Goal: Use online tool/utility: Use online tool/utility

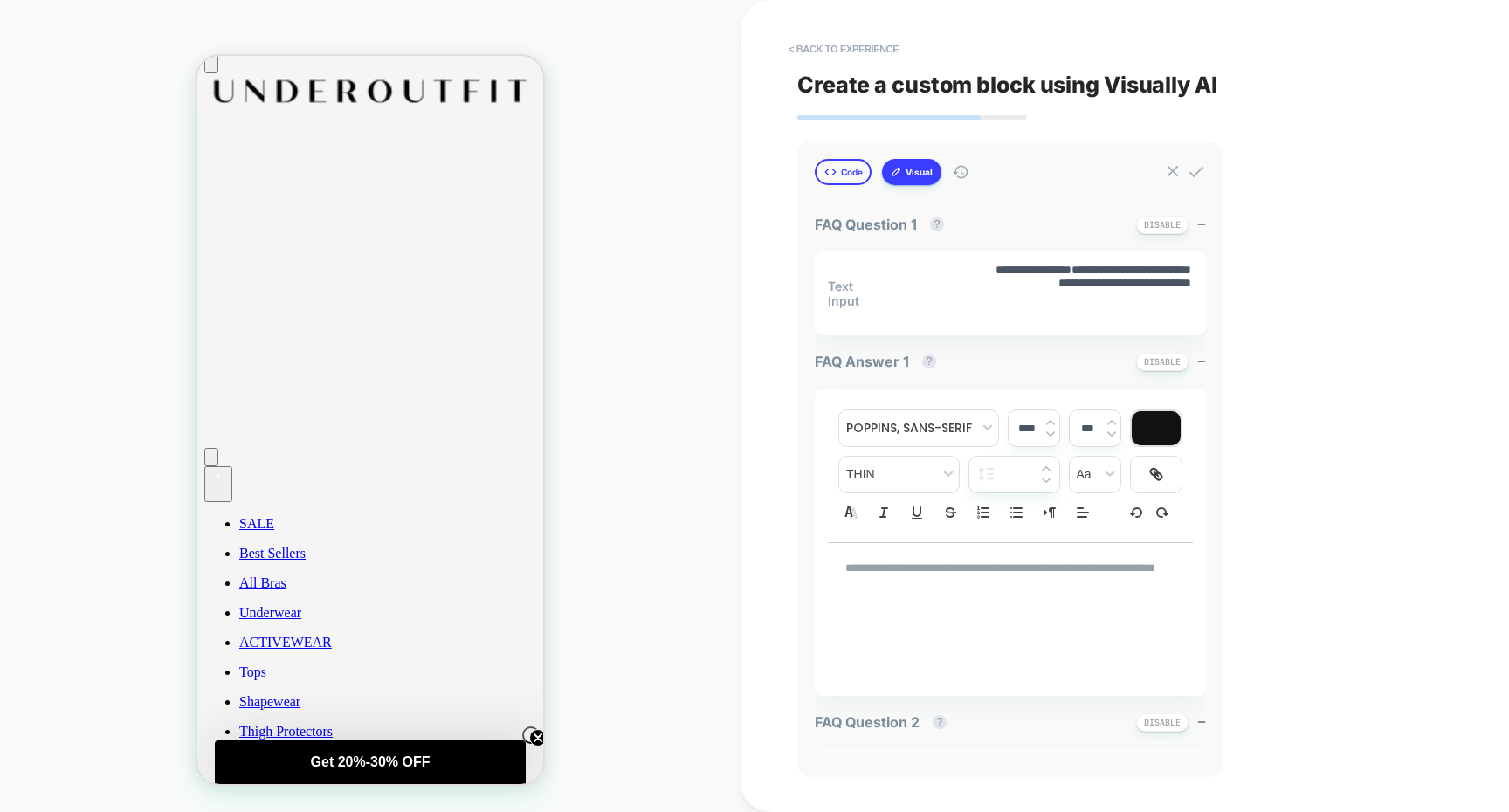
click at [851, 169] on button "Code" at bounding box center [843, 171] width 57 height 26
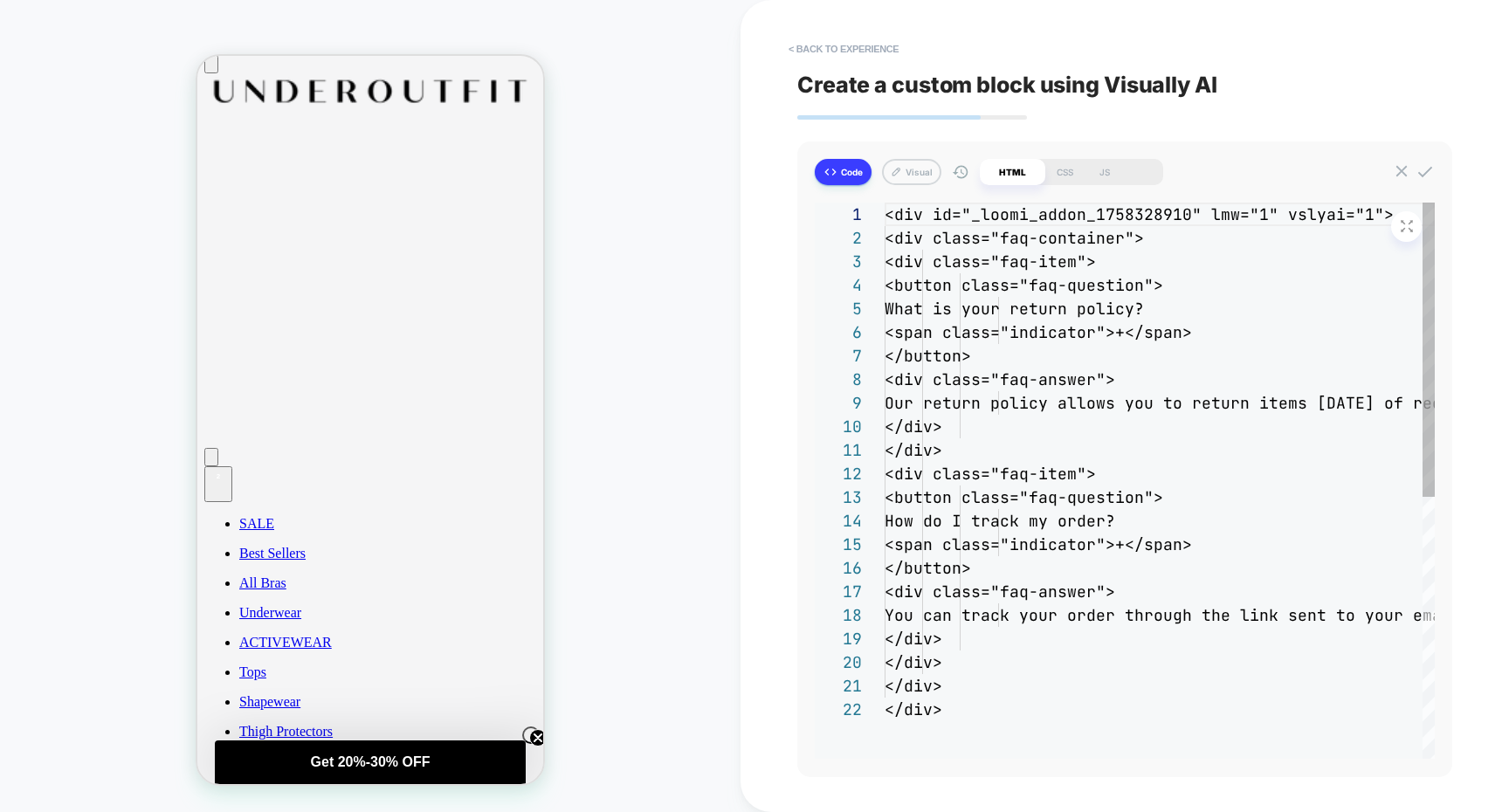
scroll to position [236, 0]
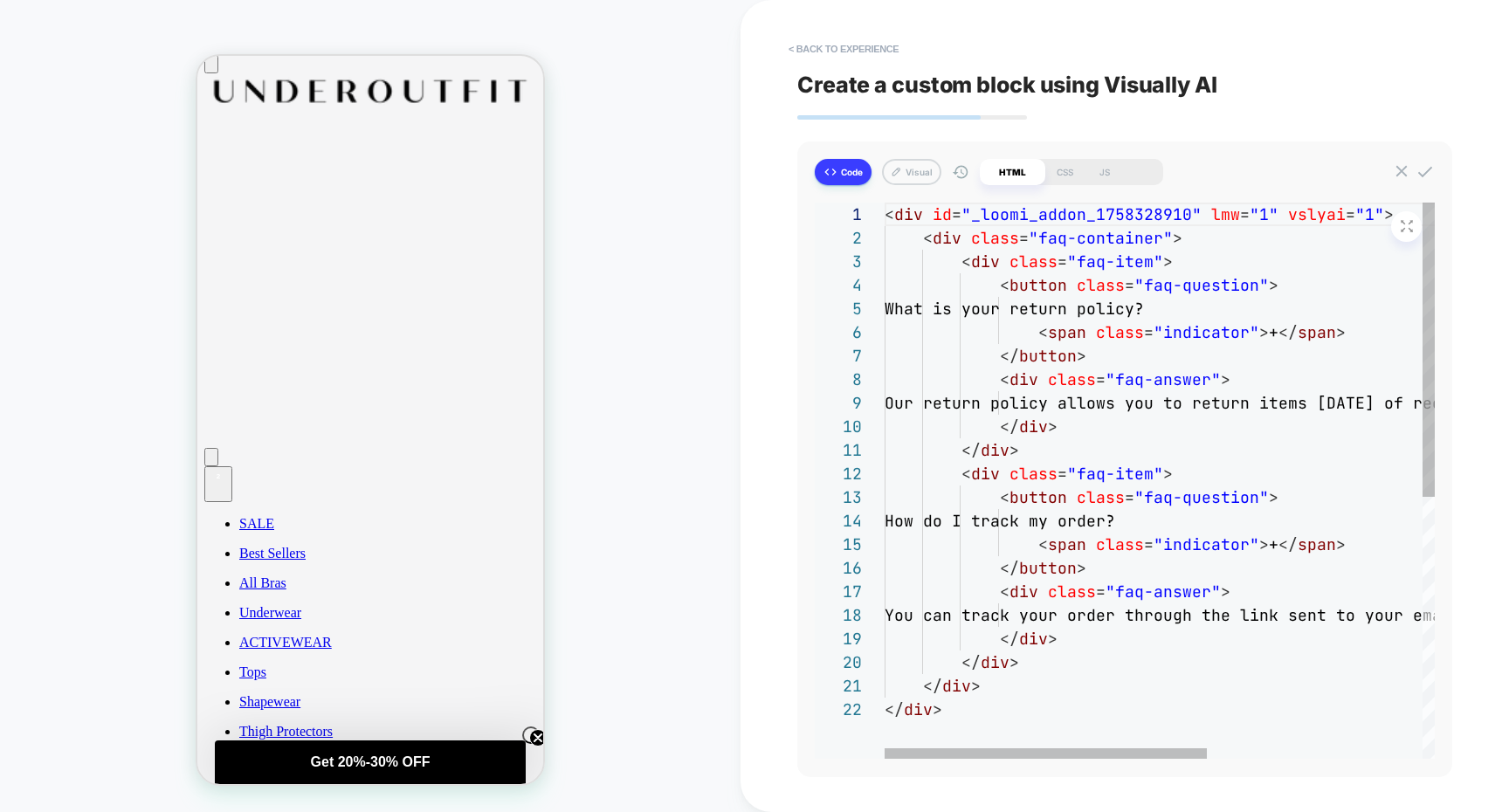
click at [857, 169] on button "Code" at bounding box center [843, 171] width 57 height 26
type textarea "*"
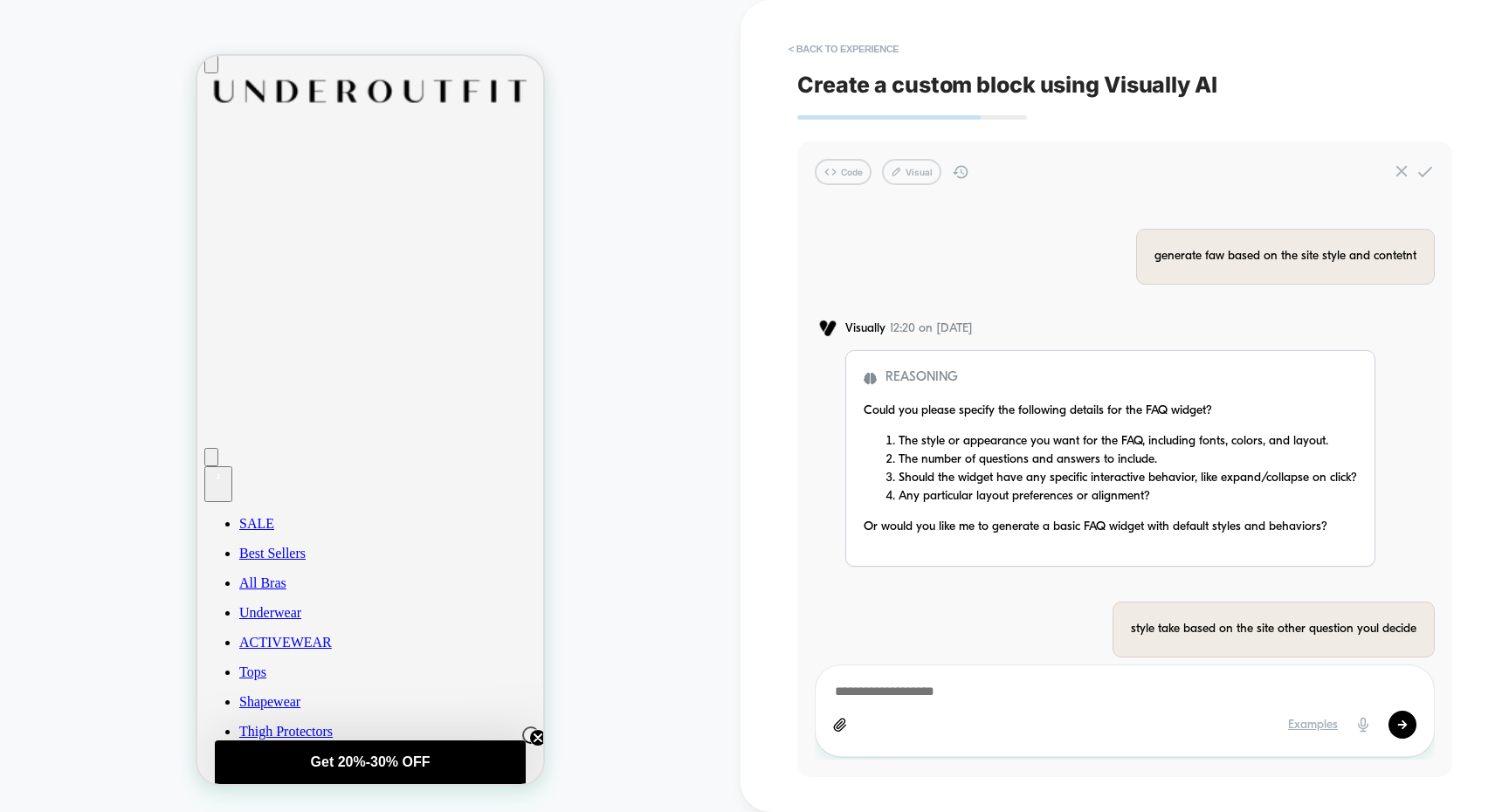
click at [910, 685] on textarea at bounding box center [1124, 692] width 583 height 19
type textarea "*"
click at [891, 41] on button "< Back to experience" at bounding box center [843, 49] width 127 height 28
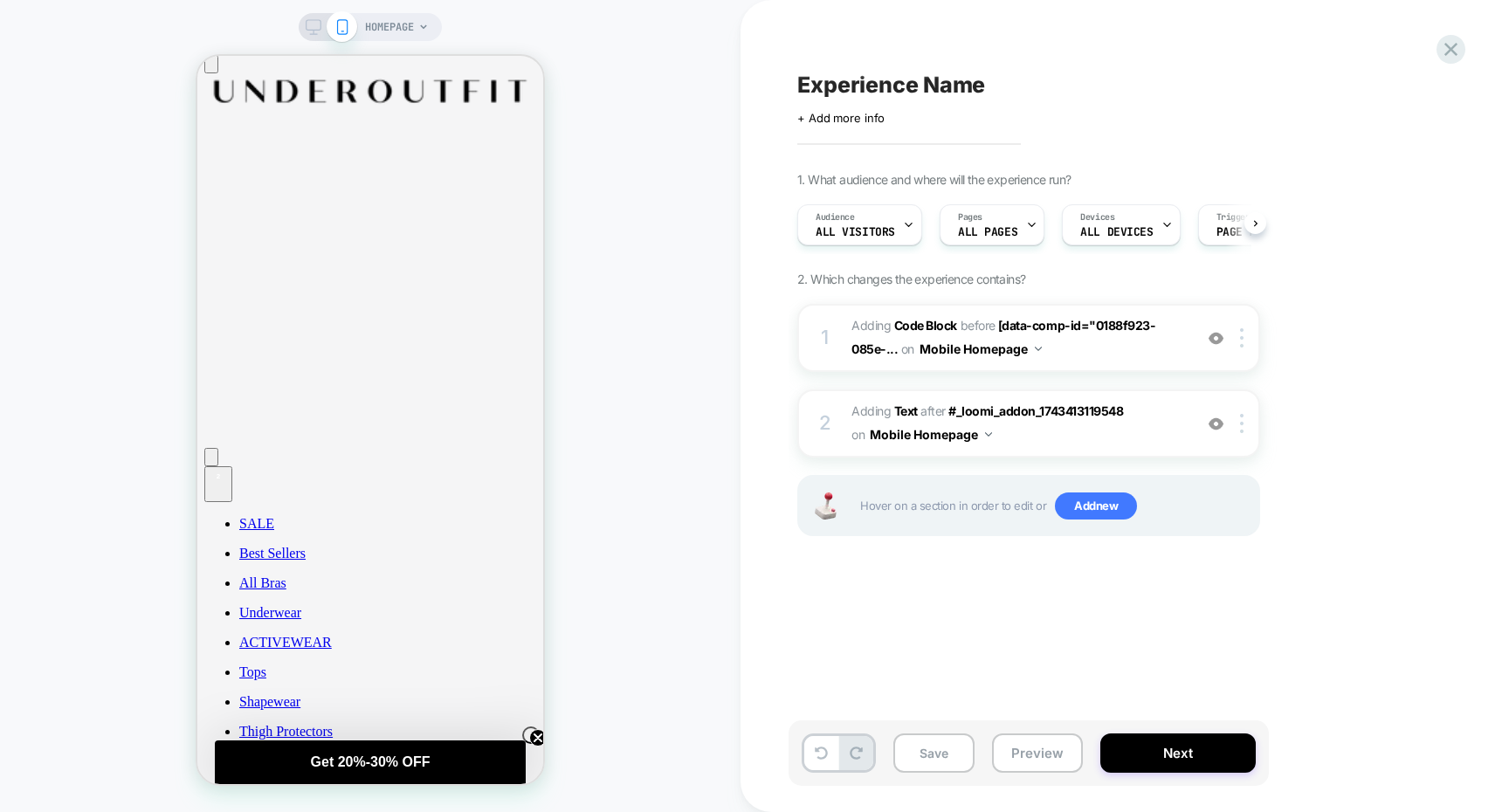
scroll to position [0, 1]
click at [1239, 340] on div at bounding box center [1245, 337] width 29 height 19
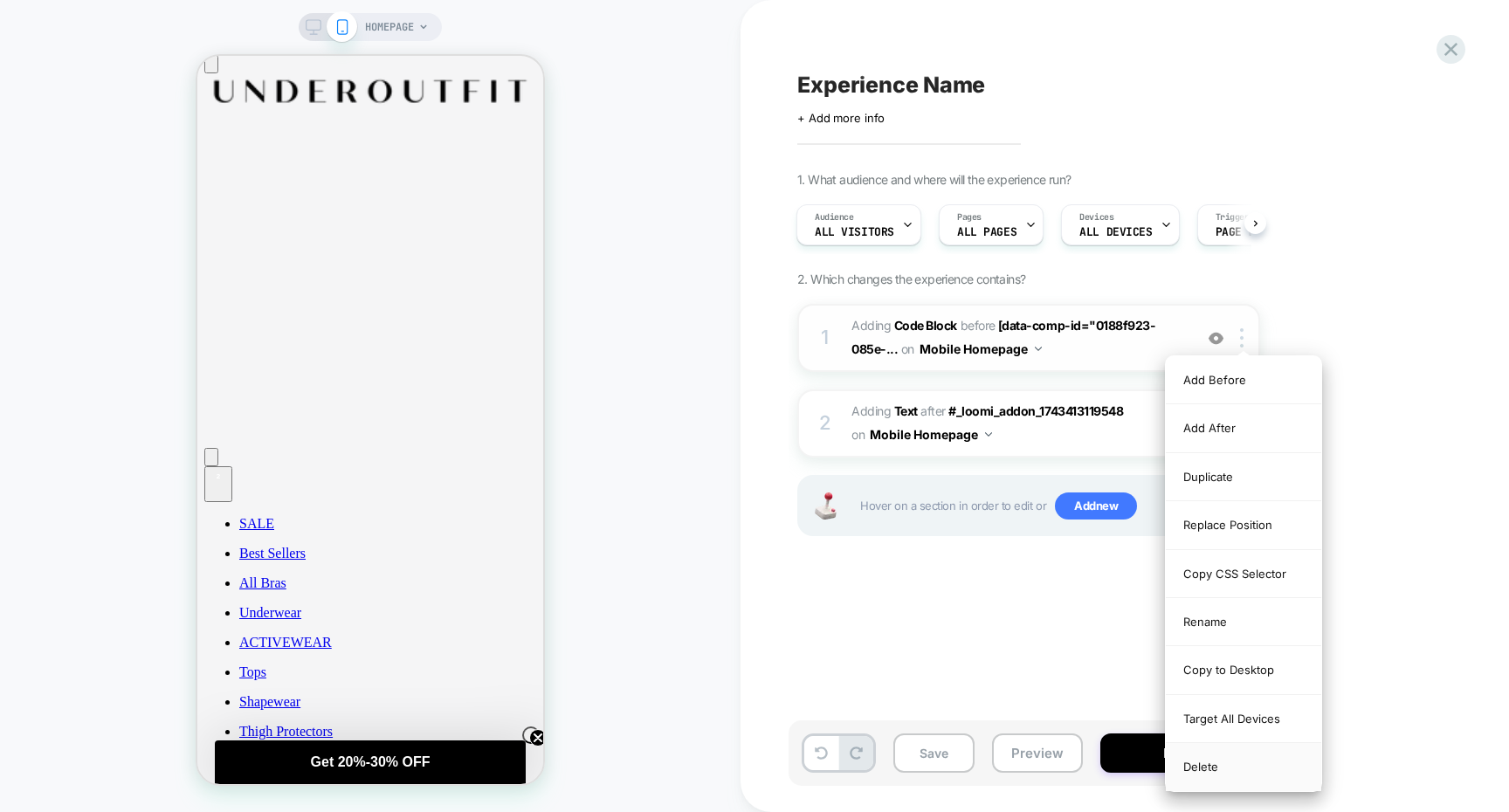
click at [1200, 771] on div "Delete" at bounding box center [1244, 767] width 155 height 47
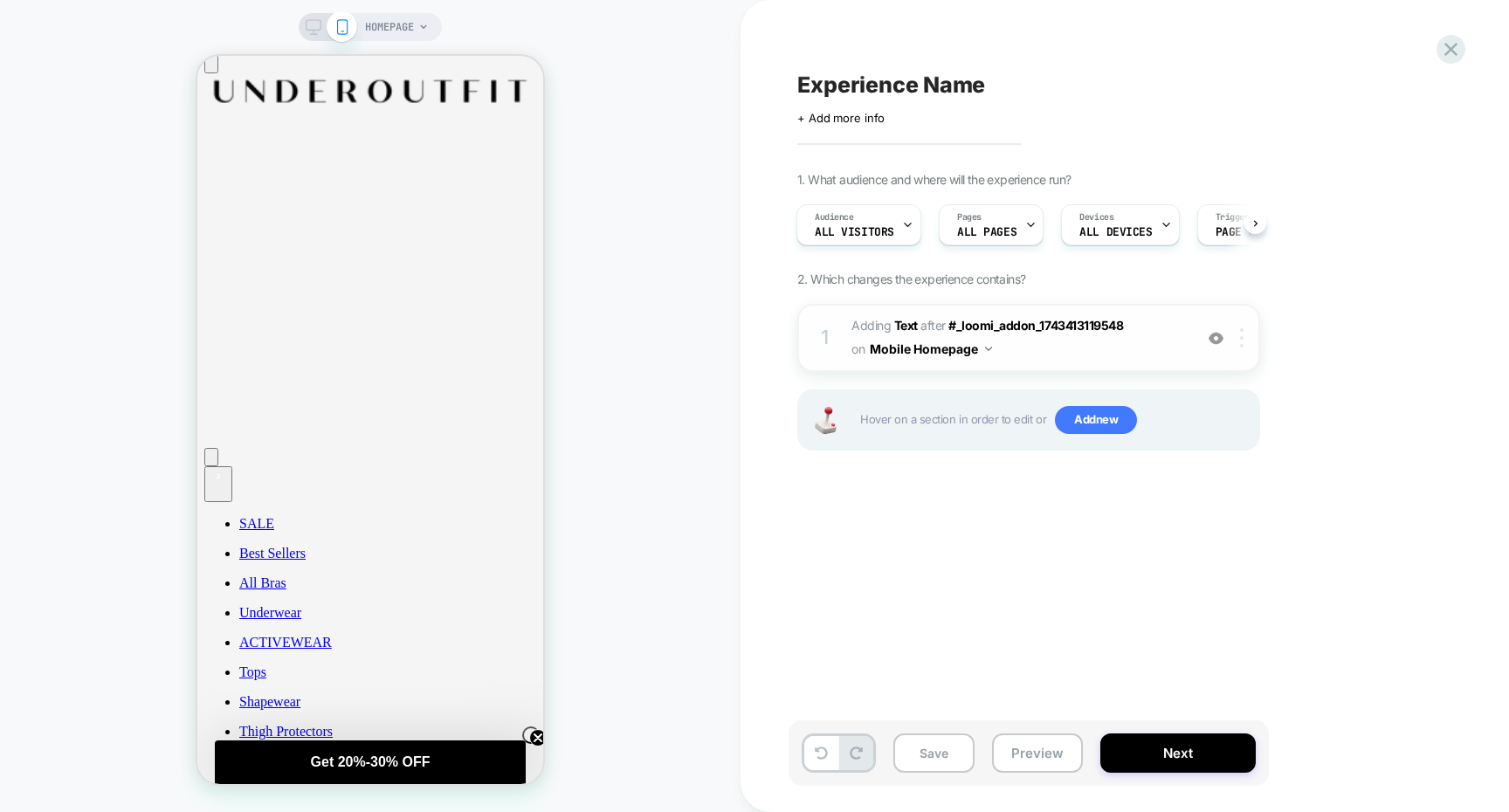
click at [1244, 333] on div at bounding box center [1245, 337] width 29 height 19
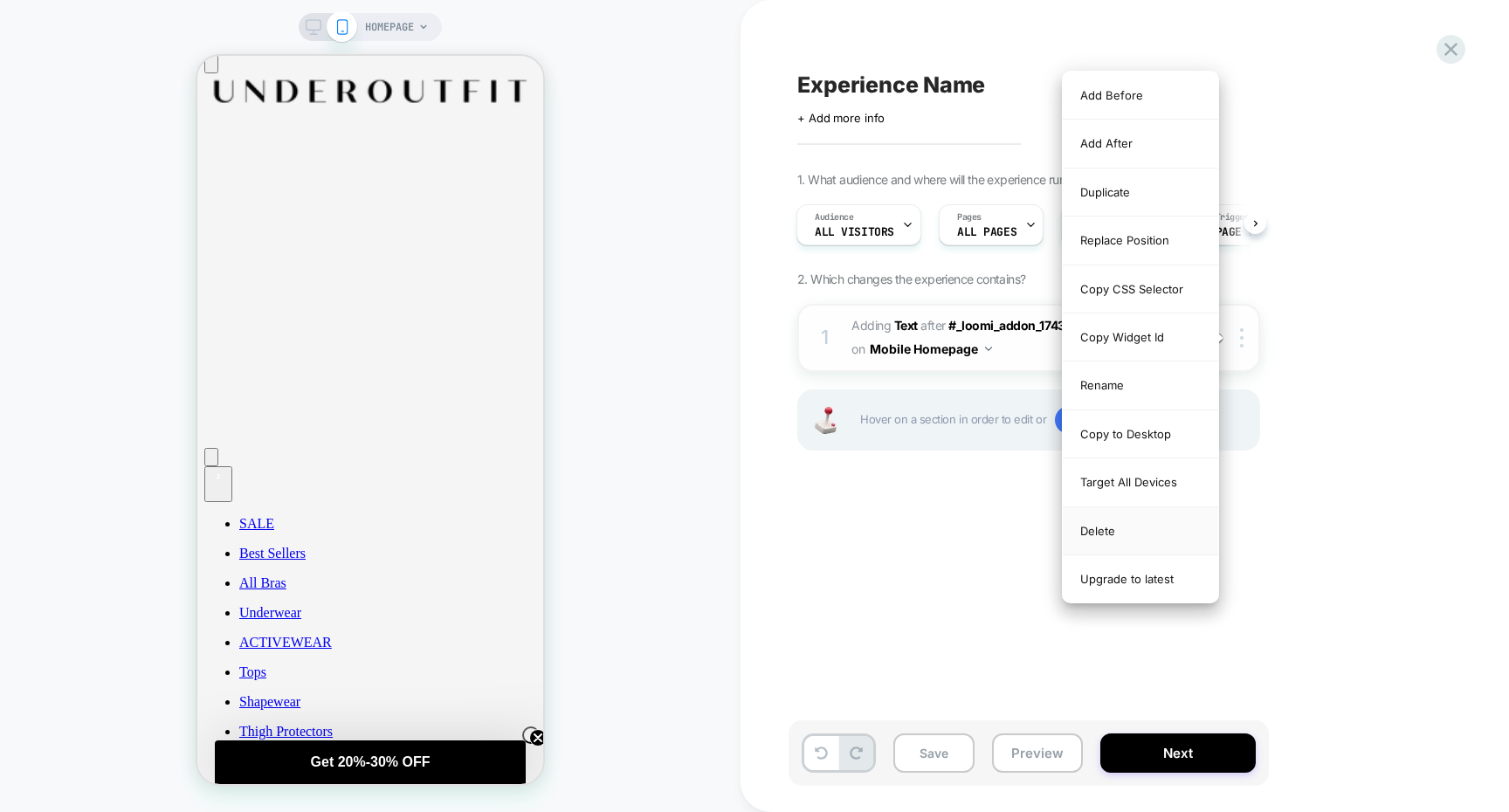
click at [1157, 533] on div "Delete" at bounding box center [1140, 531] width 155 height 48
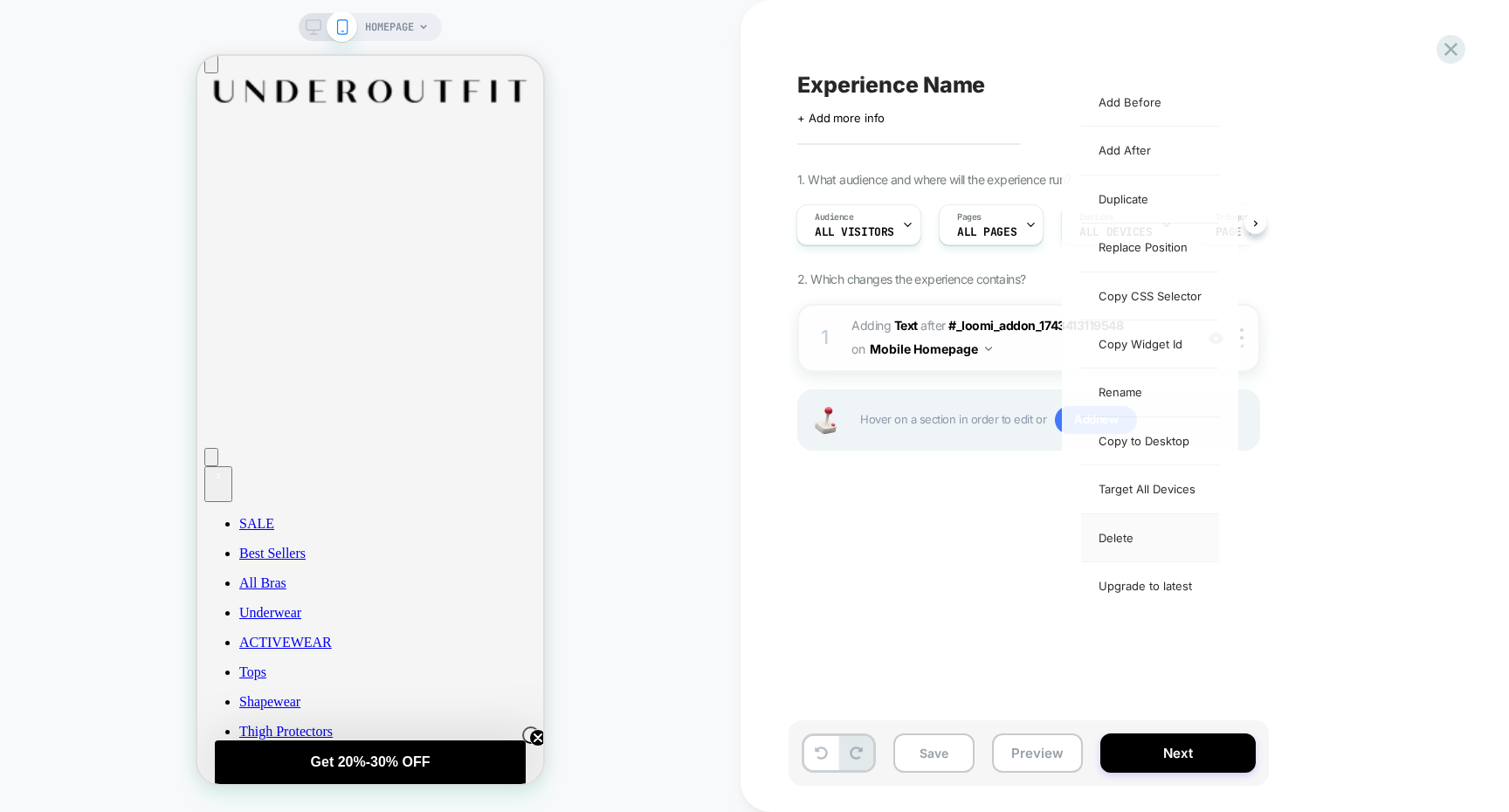
scroll to position [0, 0]
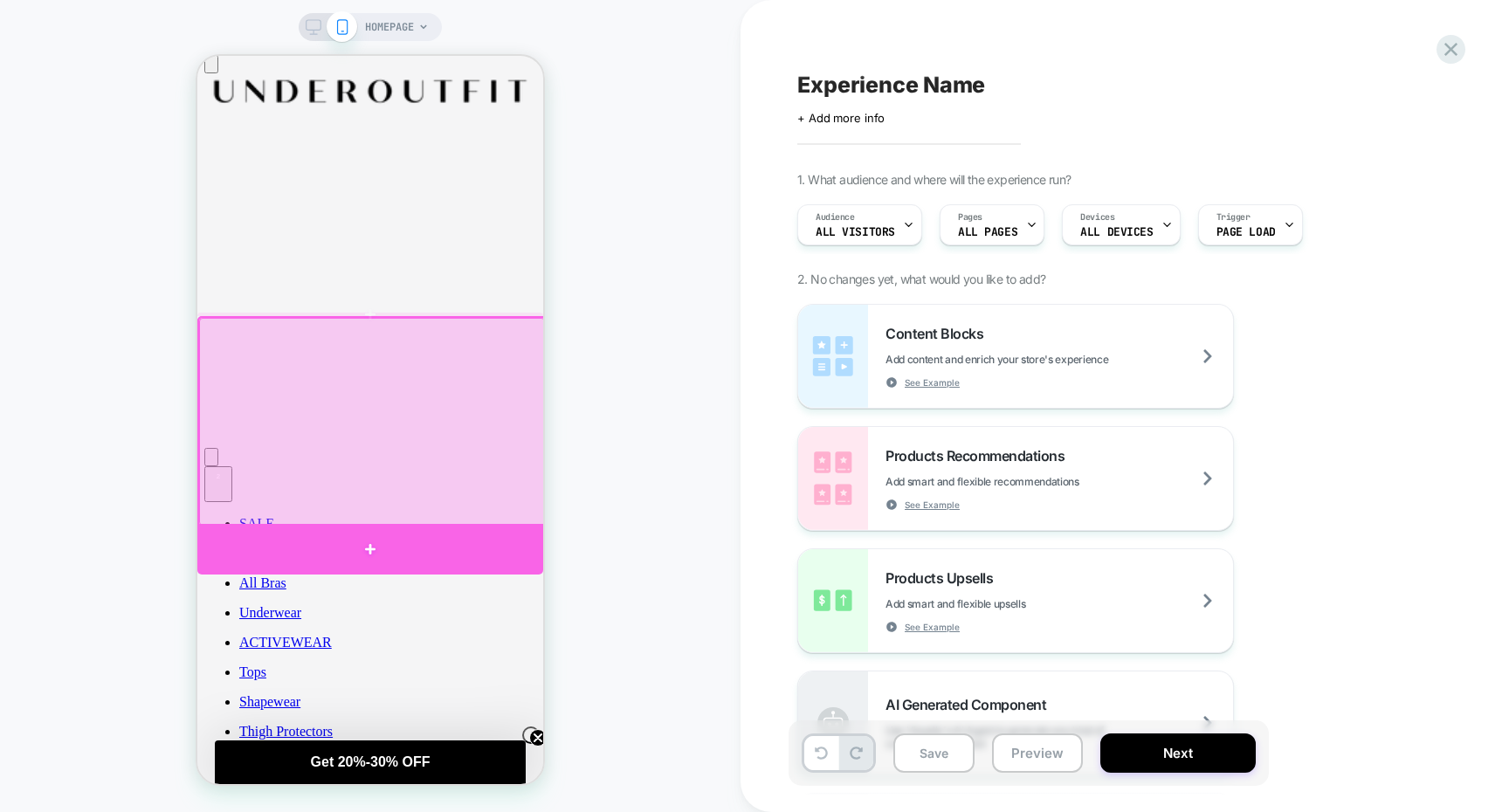
click at [494, 537] on div at bounding box center [370, 549] width 346 height 50
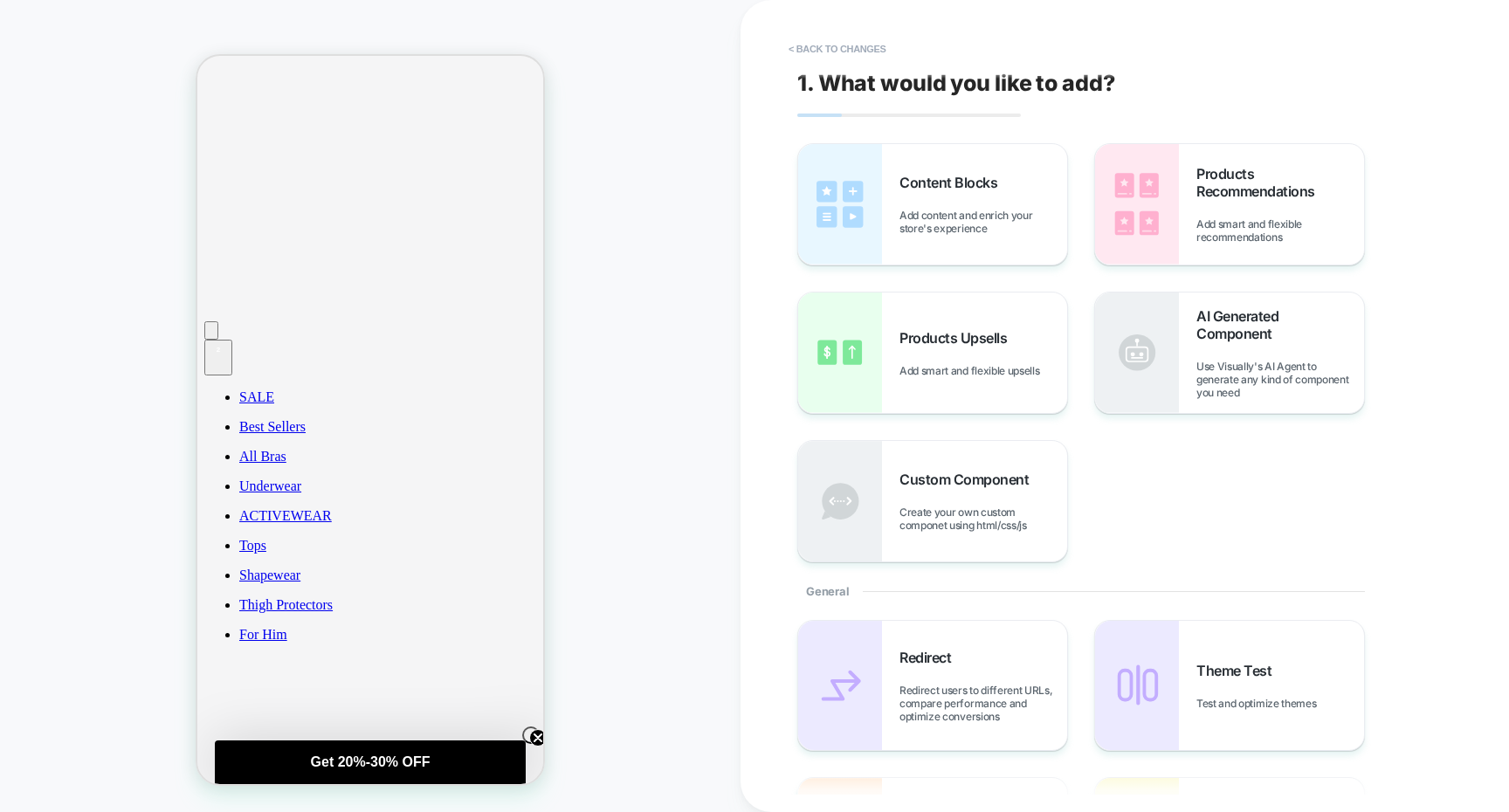
scroll to position [164, 0]
click at [1134, 372] on img at bounding box center [1137, 353] width 84 height 121
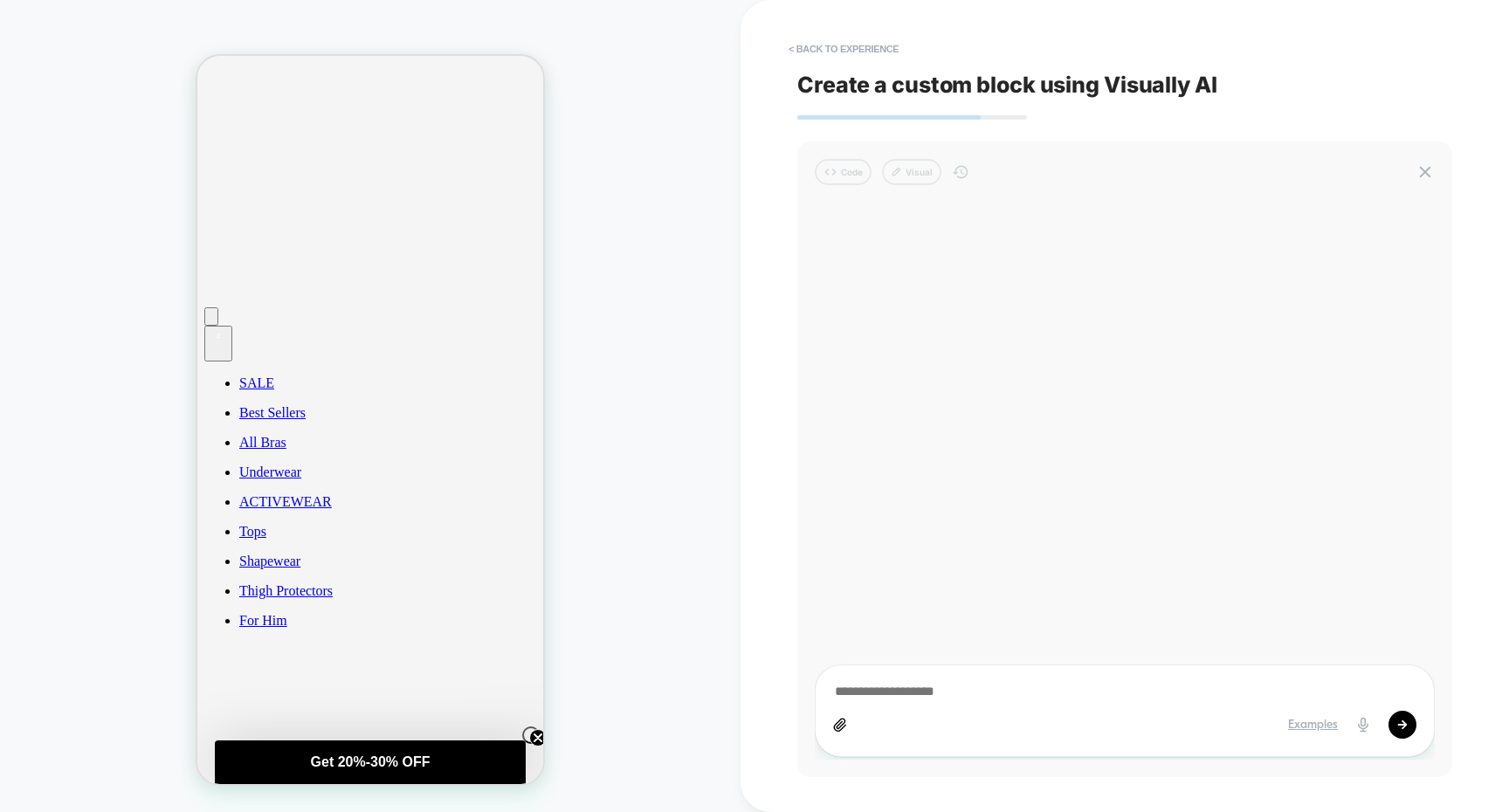
click at [1062, 693] on textarea at bounding box center [1124, 692] width 583 height 19
type textarea "**********"
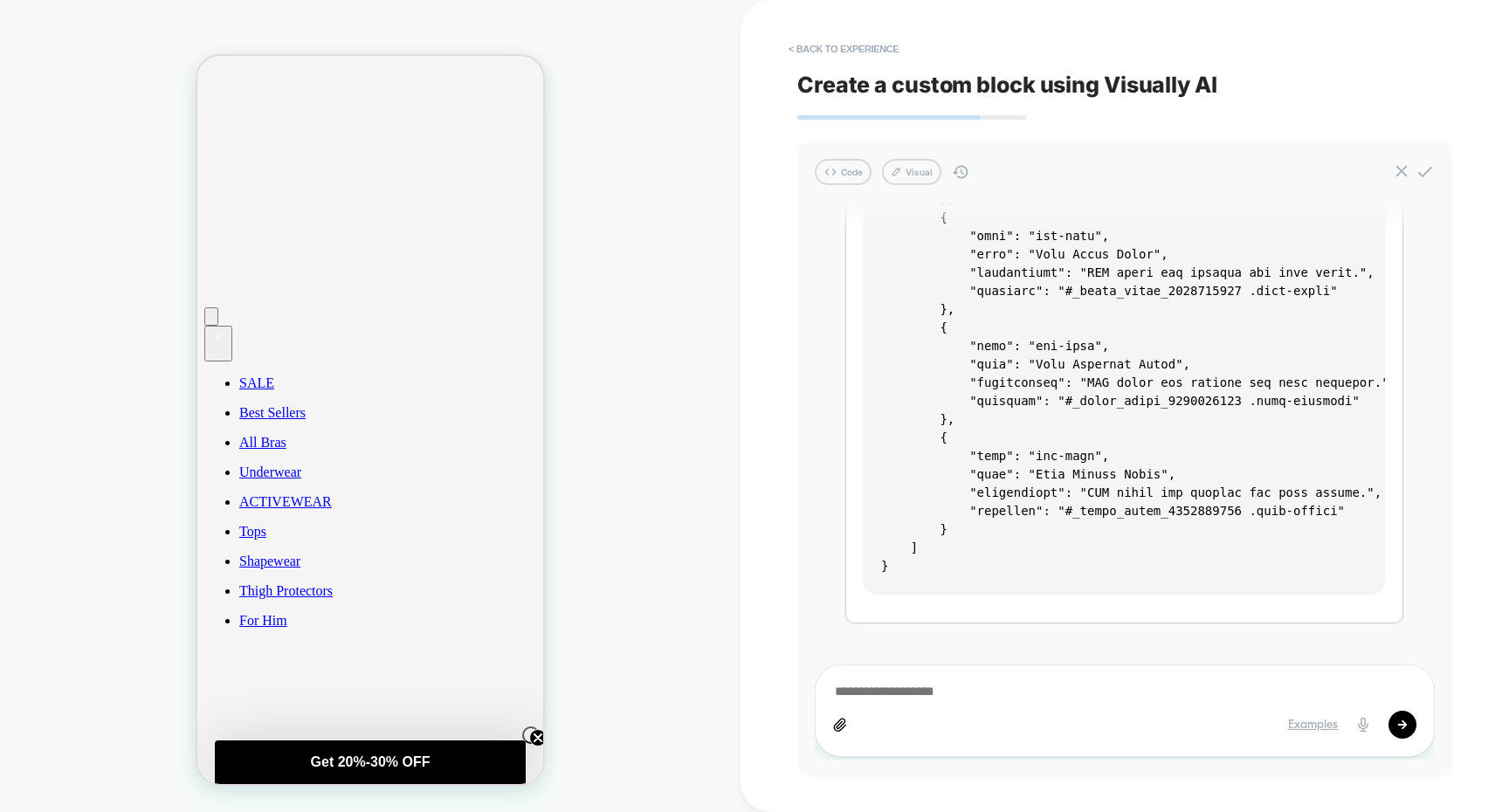
scroll to position [2850, 0]
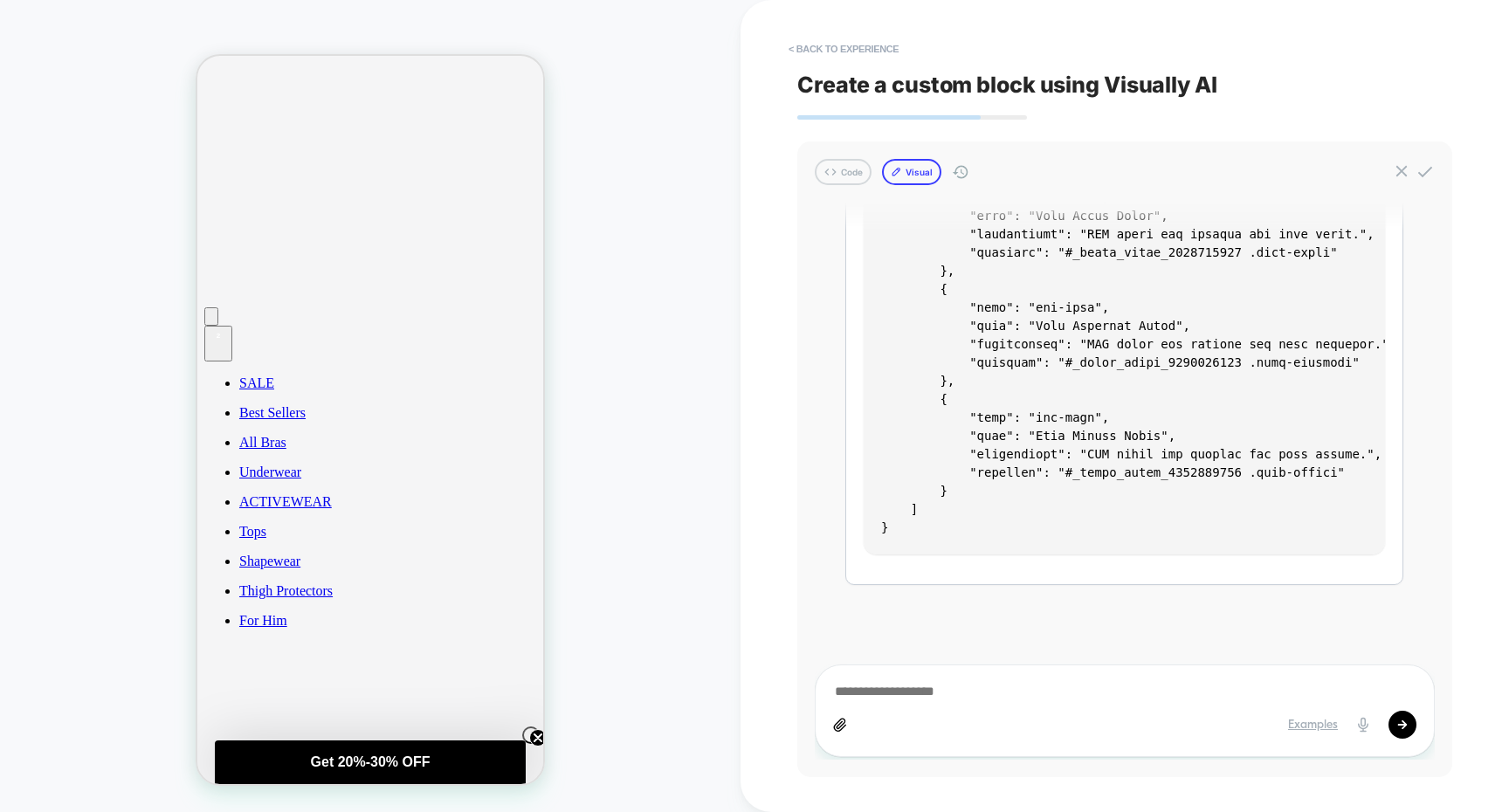
click at [914, 172] on button "Visual" at bounding box center [912, 171] width 59 height 26
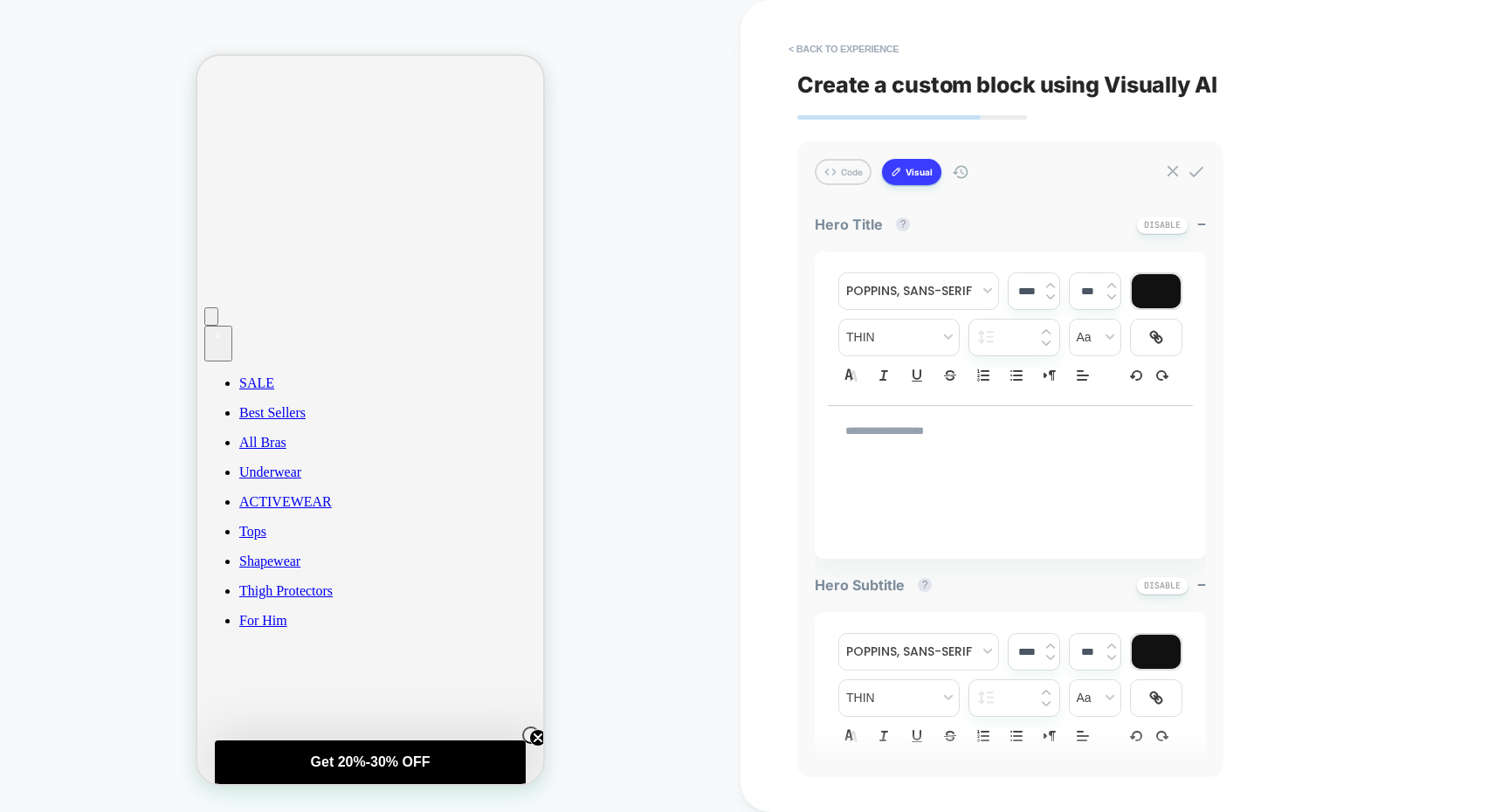
type input "****"
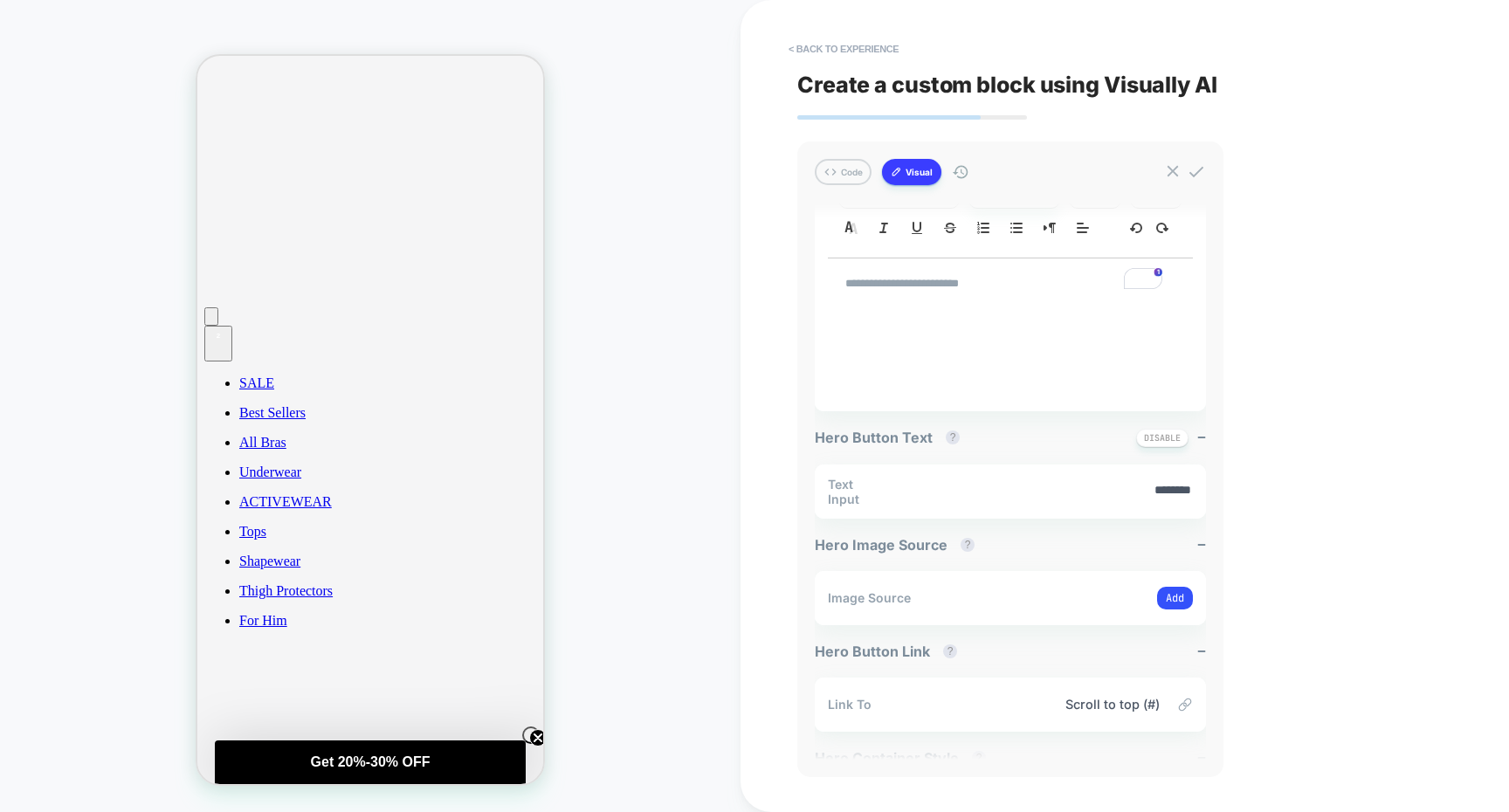
scroll to position [0, 0]
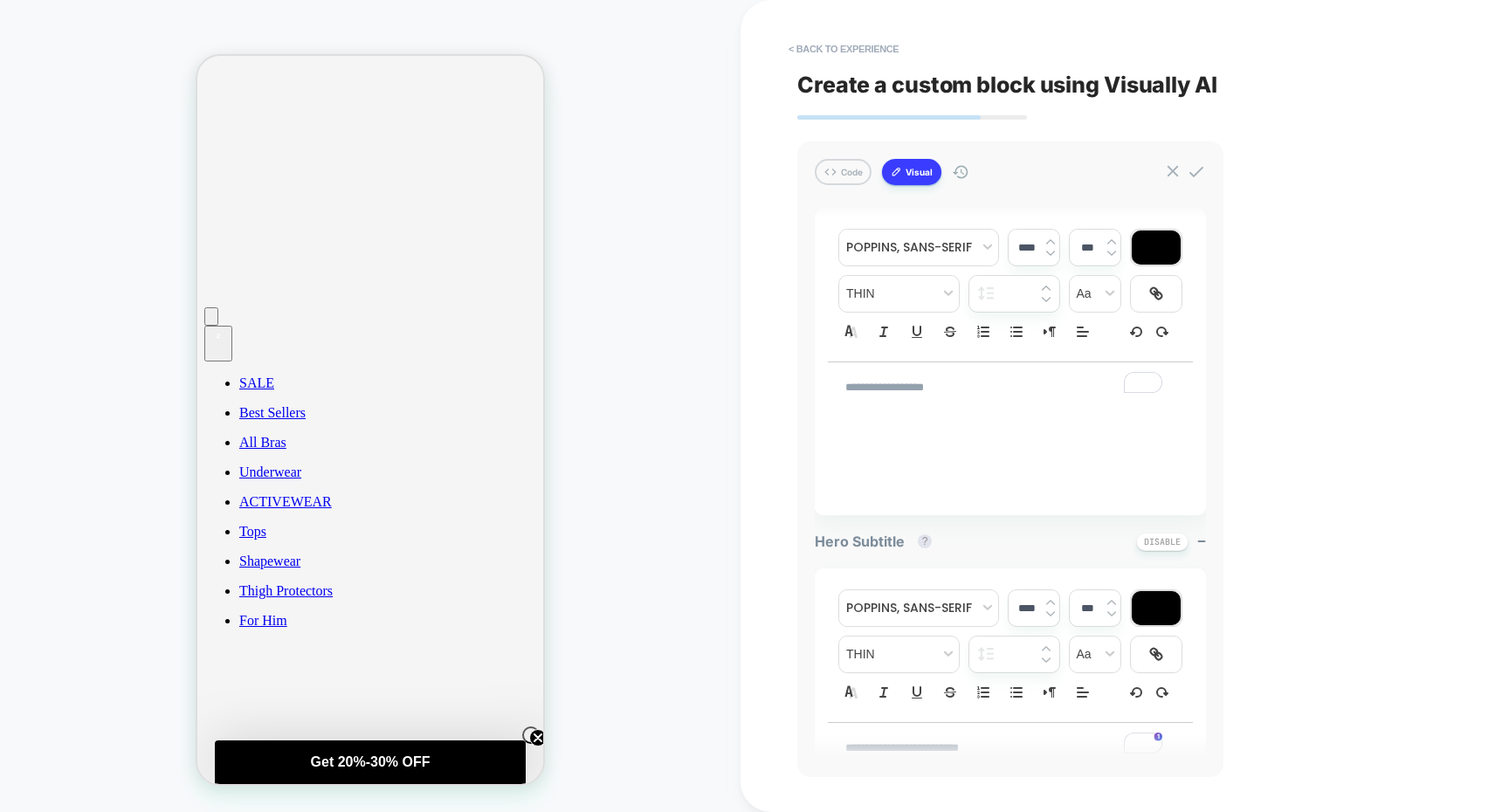
drag, startPoint x: 352, startPoint y: 465, endPoint x: 308, endPoint y: 494, distance: 52.7
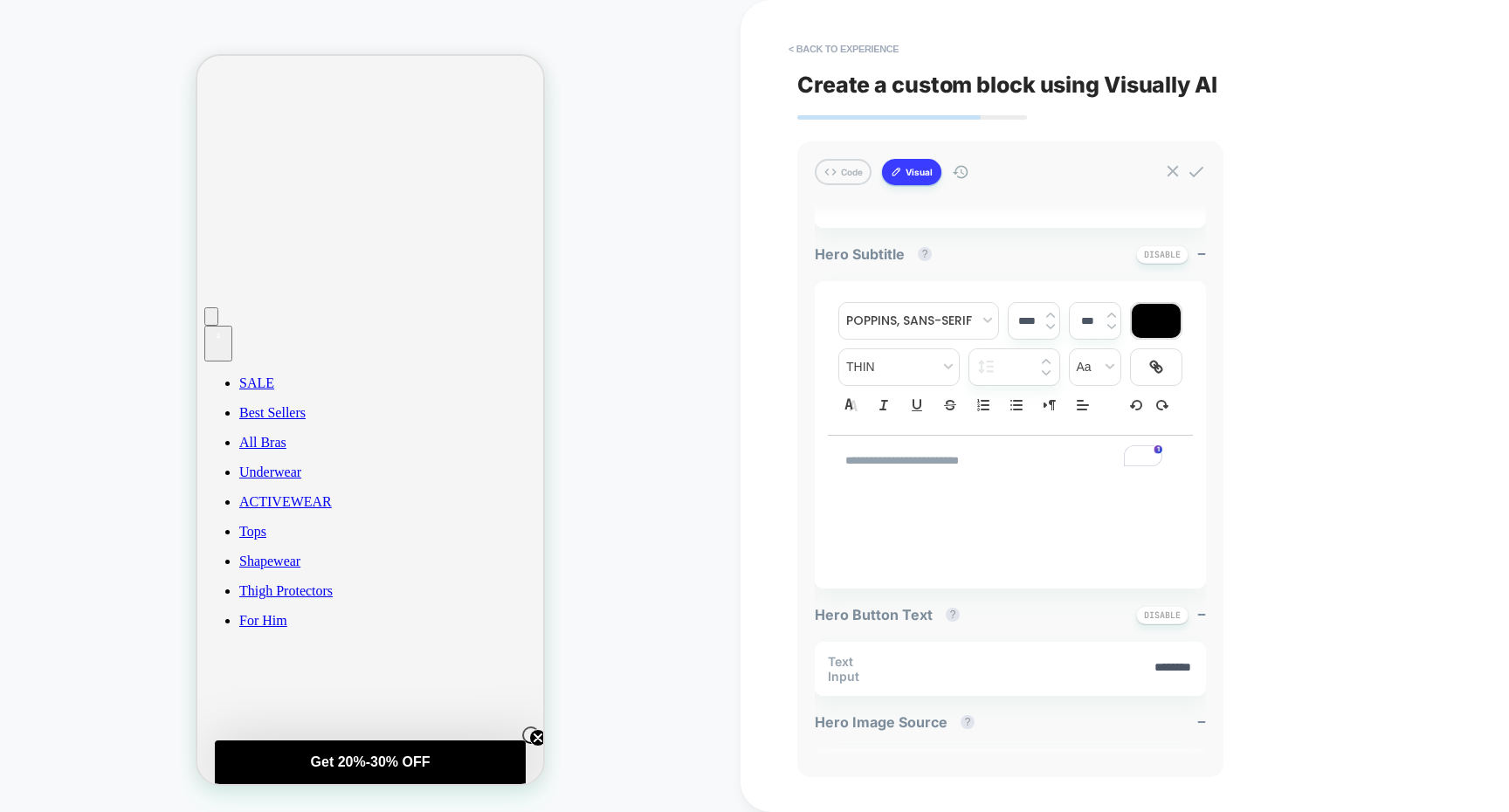
click at [866, 478] on div "**********" at bounding box center [1011, 461] width 365 height 50
